Goal: Task Accomplishment & Management: Use online tool/utility

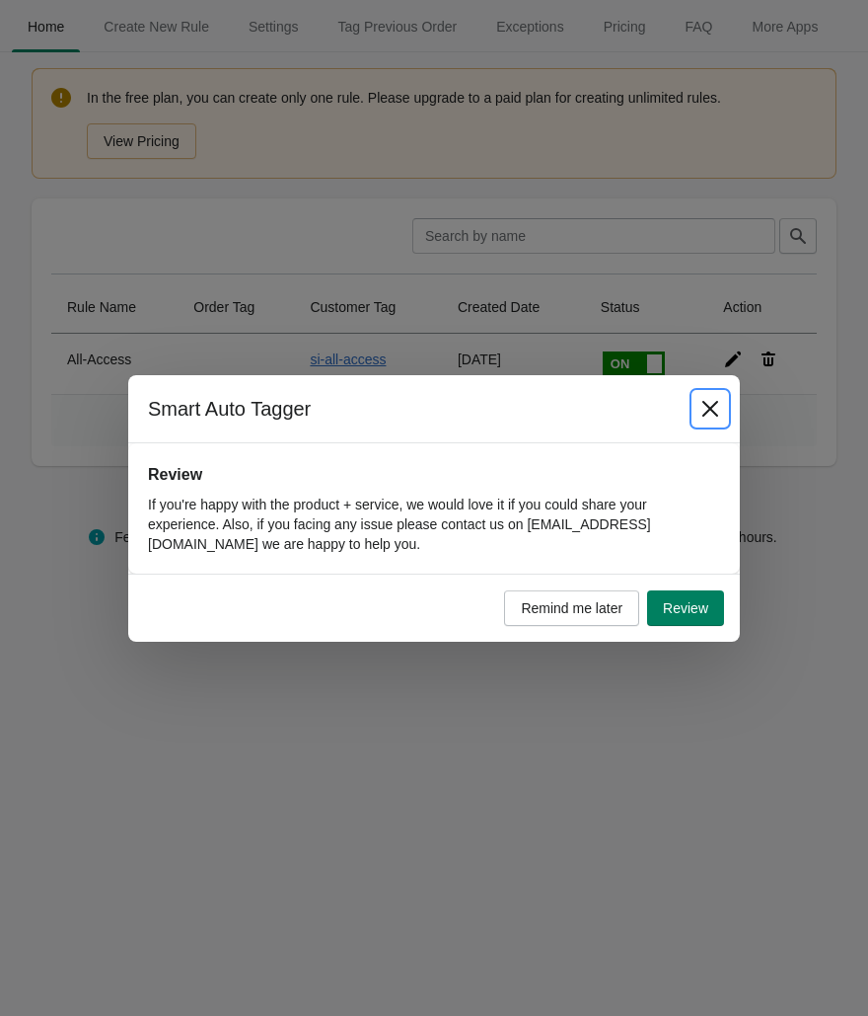
click at [715, 406] on icon "Close" at bounding box center [711, 409] width 20 height 20
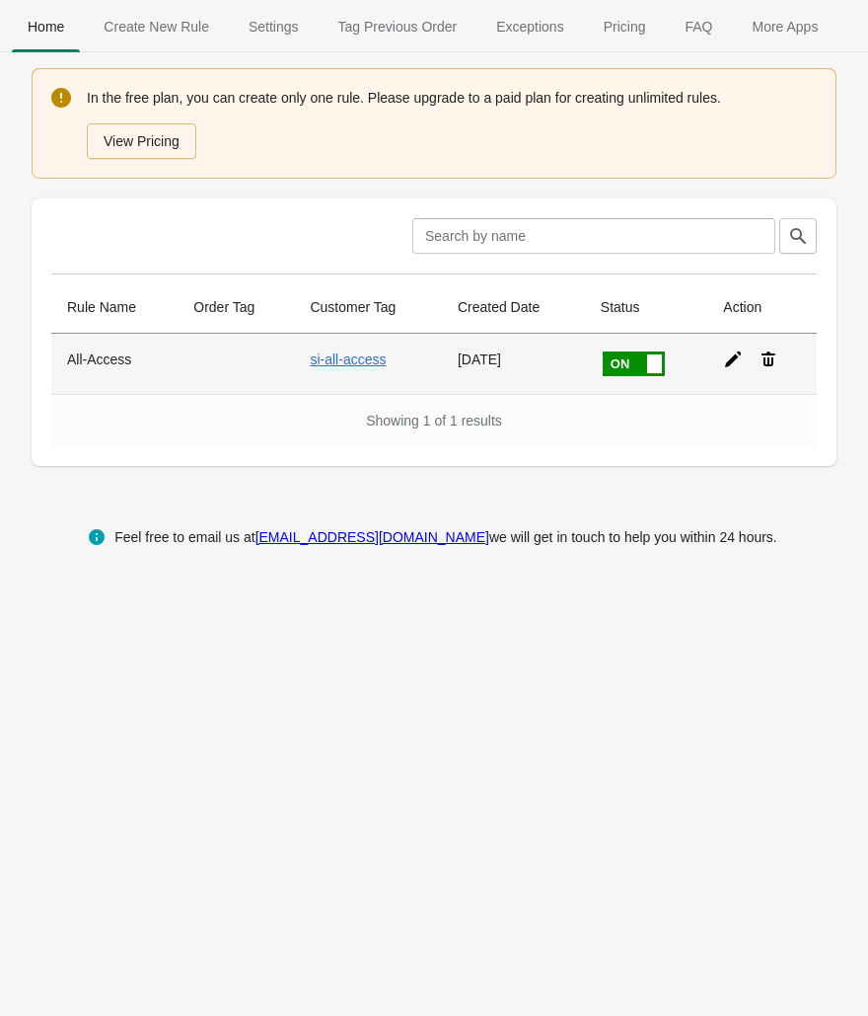
click at [217, 366] on td at bounding box center [236, 364] width 116 height 60
click at [113, 357] on th "All-Access" at bounding box center [114, 364] width 126 height 60
click at [730, 358] on icon at bounding box center [733, 359] width 20 height 20
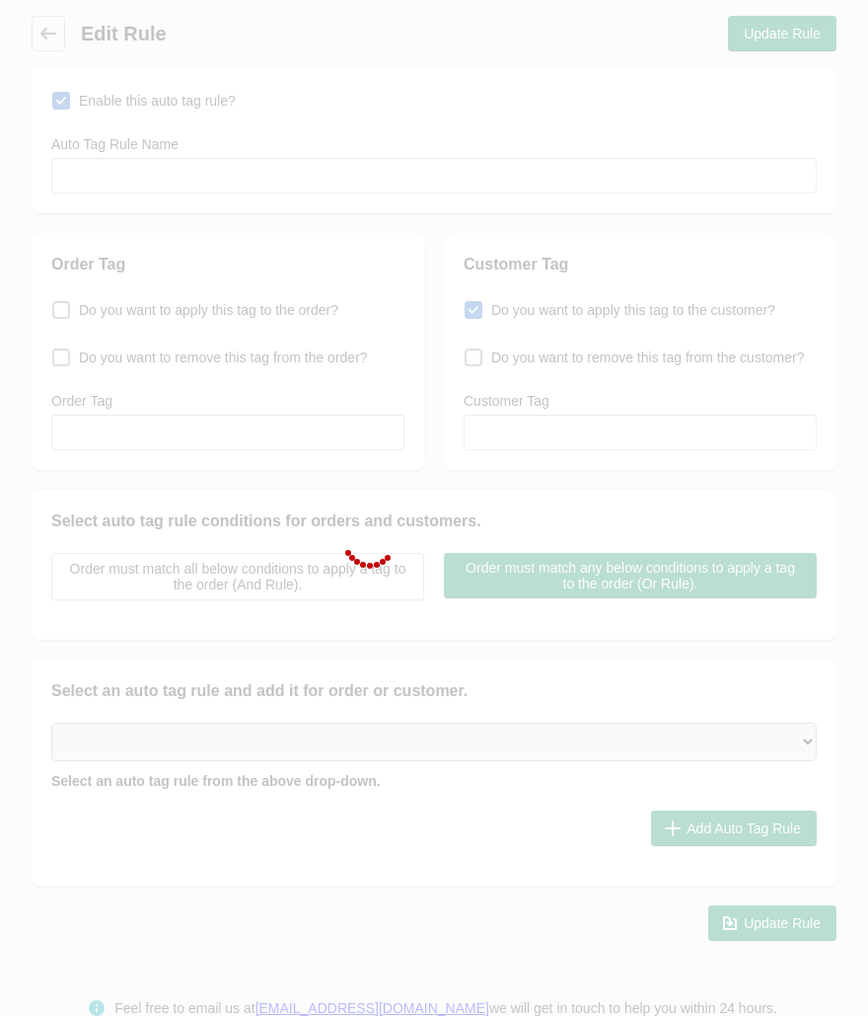
type input "All-Access"
checkbox input "true"
type input "si-all-access"
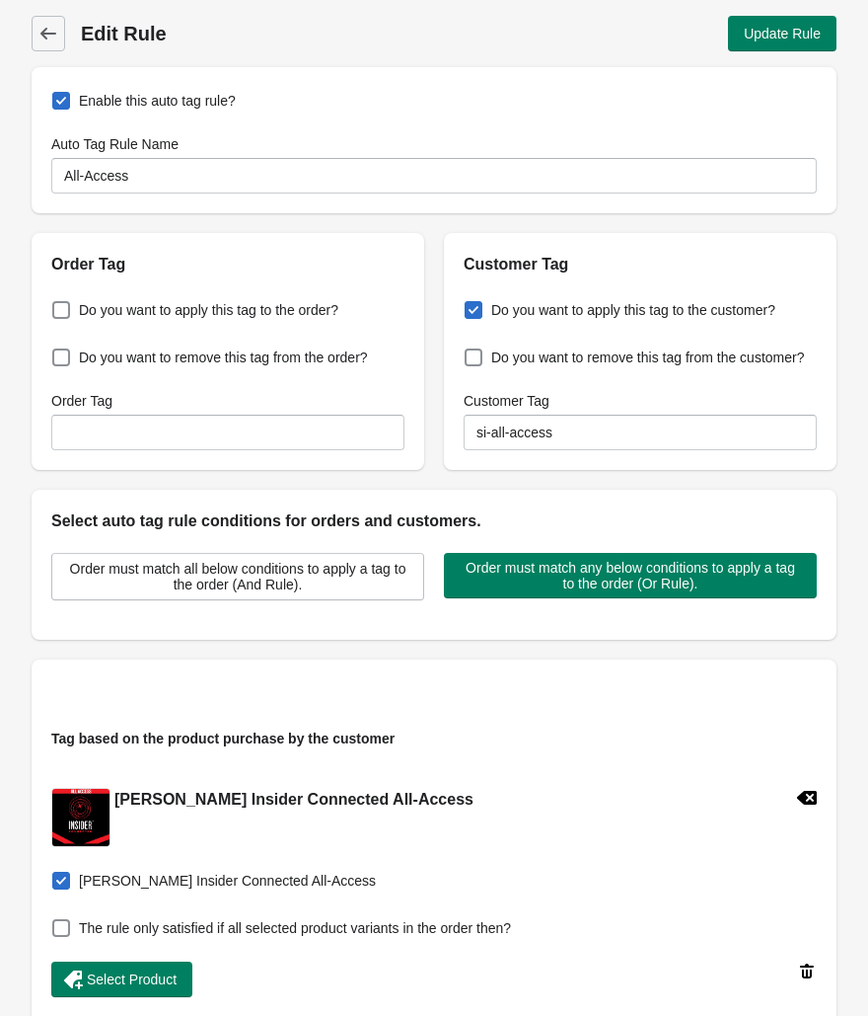
click at [30, 39] on div "Back Edit Rule Update Rule Enable this auto tag rule? Auto Tag Rule Name All-Ac…" at bounding box center [434, 692] width 868 height 1384
click at [59, 31] on span "Back" at bounding box center [49, 34] width 28 height 28
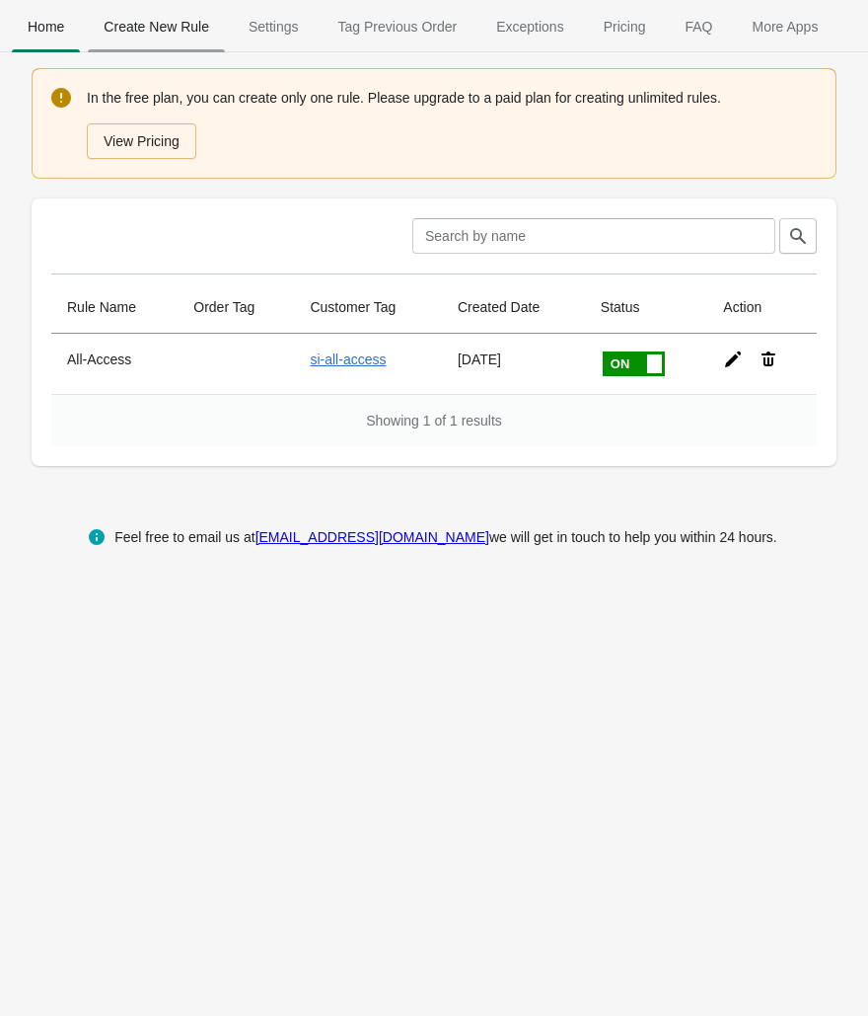
click at [170, 32] on span "Create New Rule" at bounding box center [156, 27] width 137 height 36
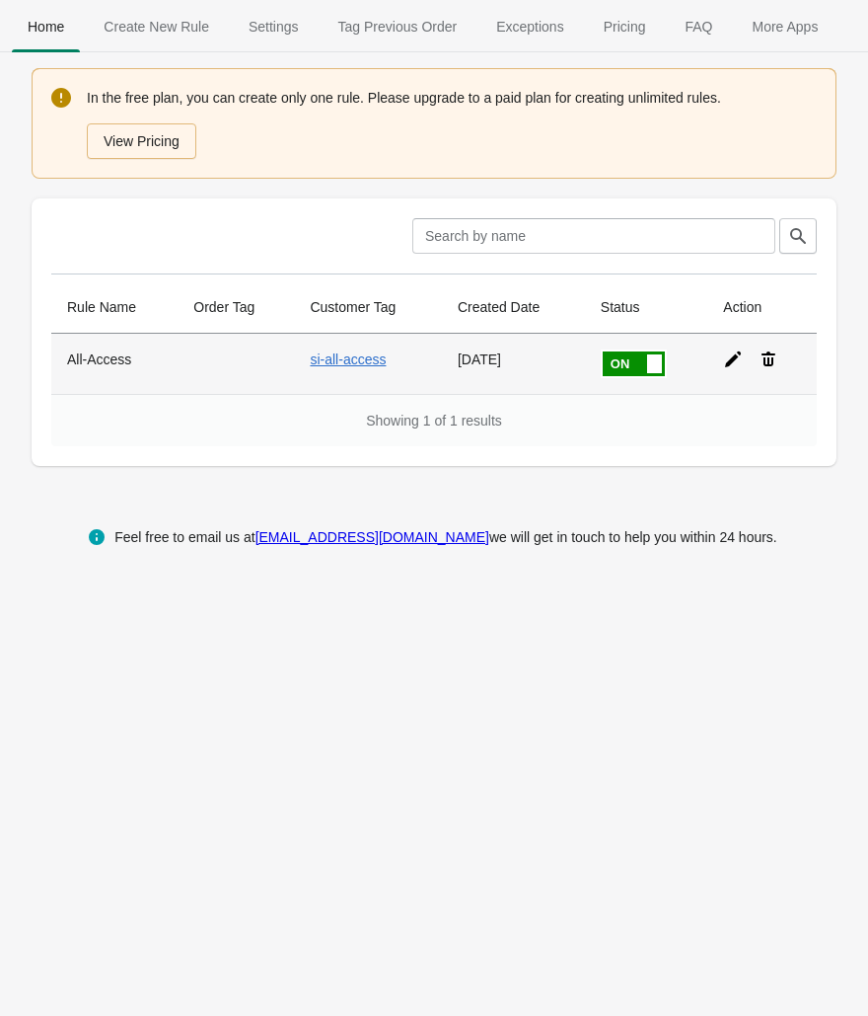
click at [741, 352] on icon at bounding box center [733, 359] width 16 height 16
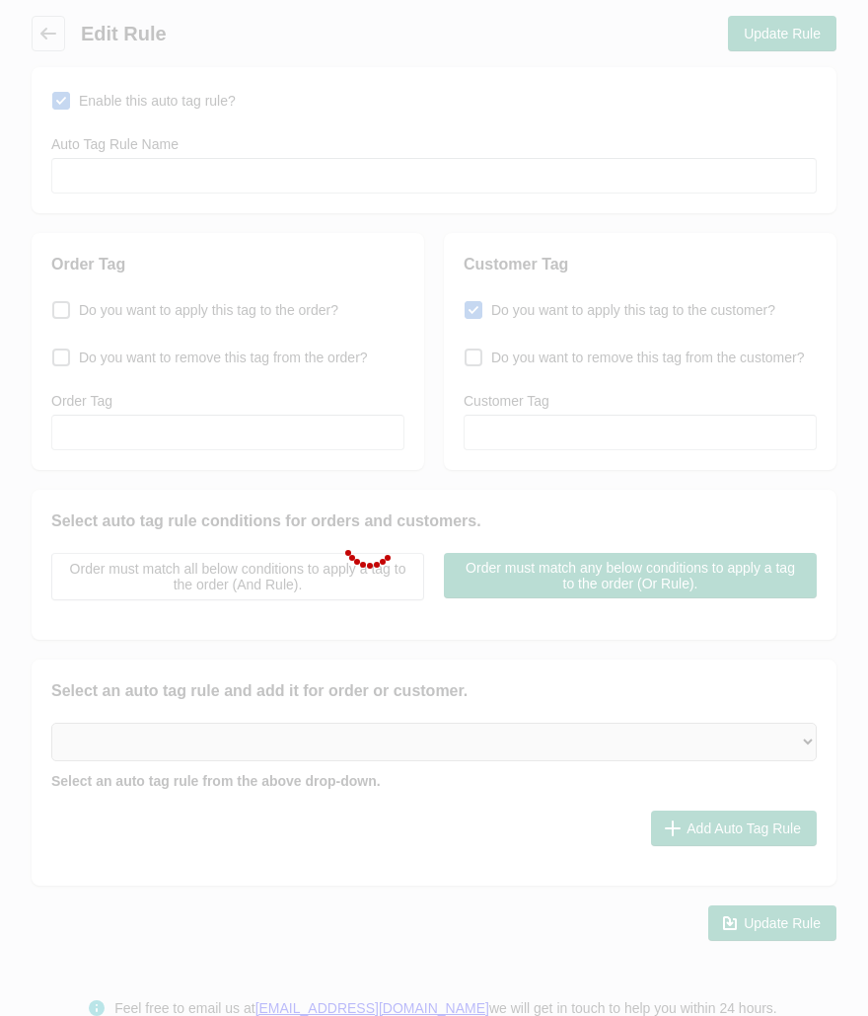
type input "All-Access"
checkbox input "true"
type input "si-all-access"
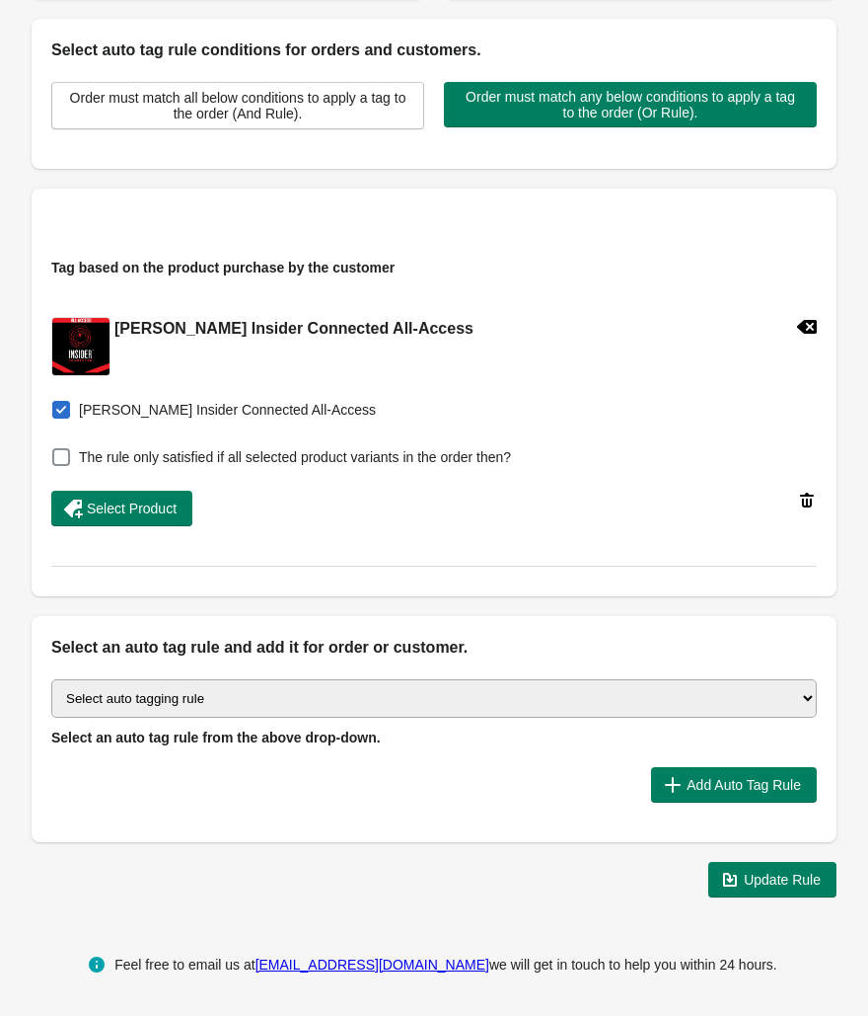
scroll to position [491, 0]
click at [340, 698] on select "Select auto tagging rule Tag by order amount Tag based on the order count (Volu…" at bounding box center [434, 698] width 766 height 38
click at [753, 777] on span "Add Auto Tag Rule" at bounding box center [744, 785] width 114 height 16
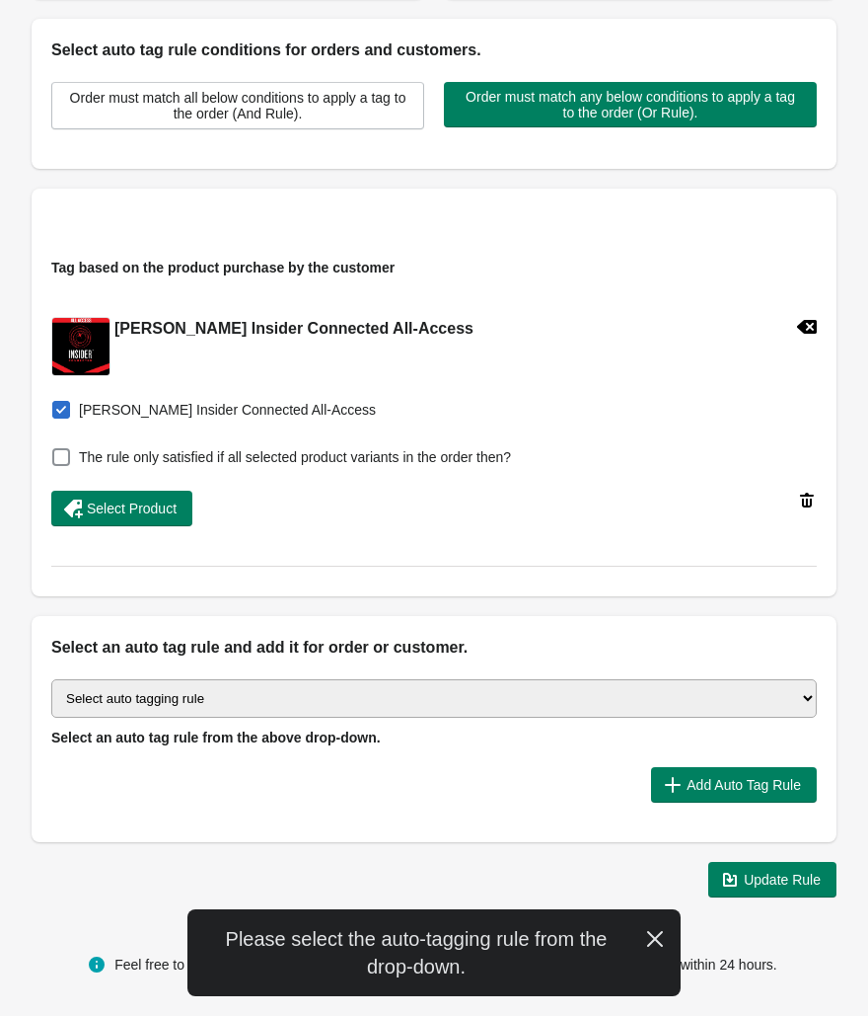
click at [360, 669] on div "Select auto tagging rule Tag by order amount Tag based on the order count (Volu…" at bounding box center [434, 750] width 805 height 183
click at [368, 691] on select "Select auto tagging rule Tag by order amount Tag based on the order count (Volu…" at bounding box center [434, 698] width 766 height 38
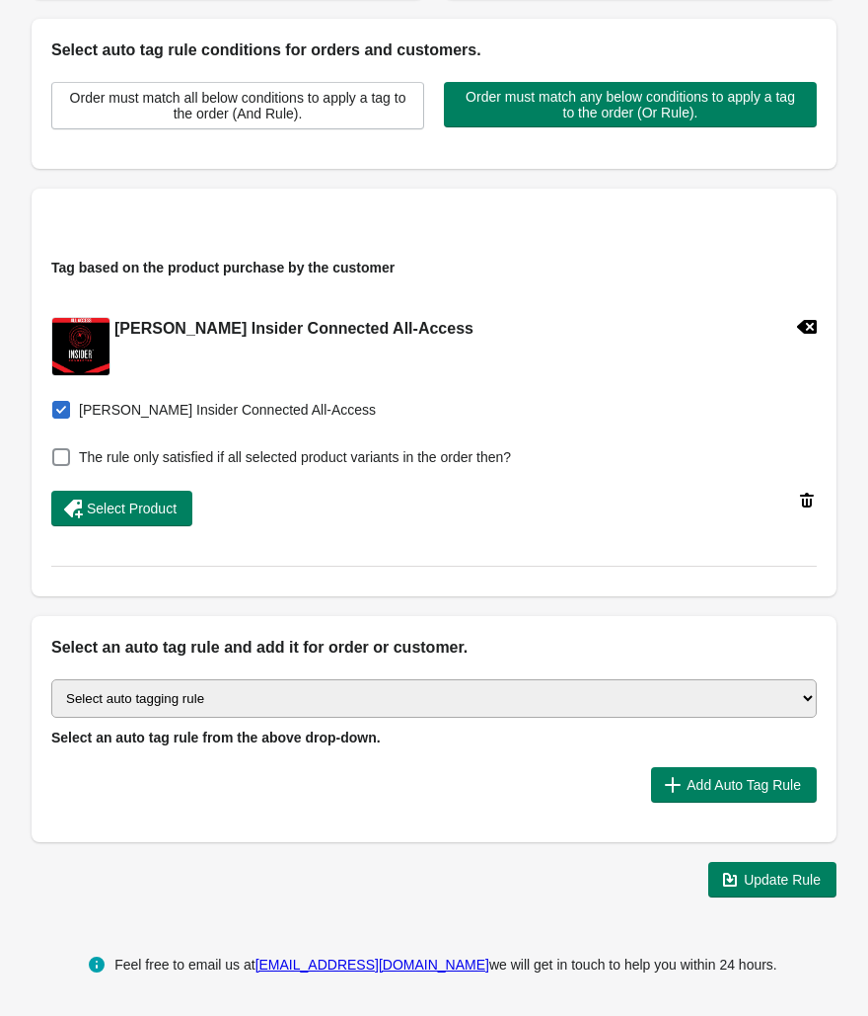
click at [209, 694] on select "Select auto tagging rule Tag by order amount Tag based on the order count (Volu…" at bounding box center [434, 698] width 766 height 38
